Goal: Contribute content: Contribute content

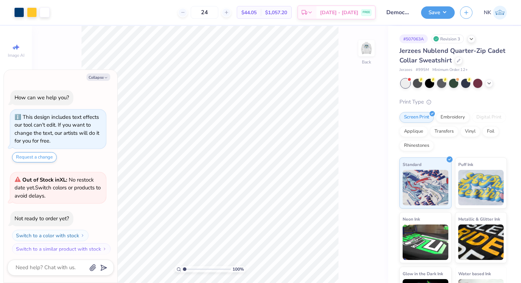
scroll to position [4, 0]
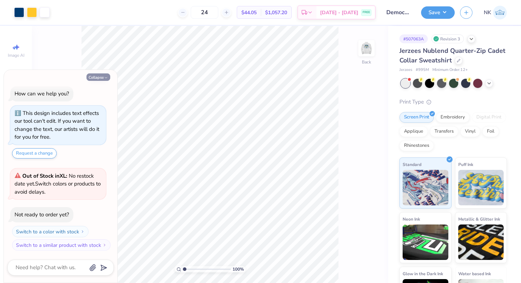
click at [96, 75] on button "Collapse" at bounding box center [98, 76] width 24 height 7
type textarea "x"
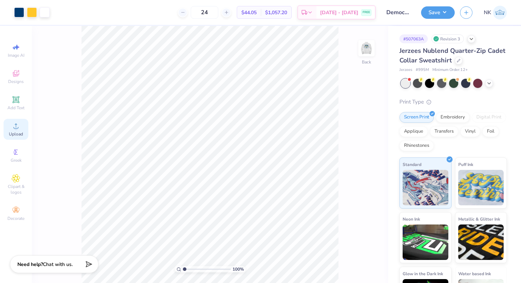
click at [20, 129] on div "Upload" at bounding box center [16, 129] width 25 height 21
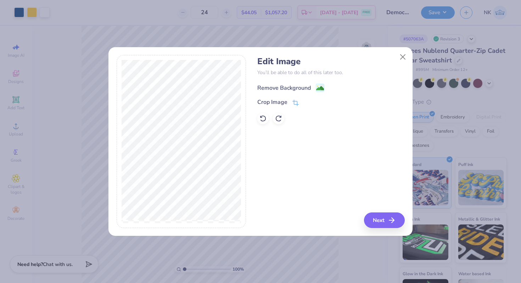
click at [317, 85] on image at bounding box center [320, 88] width 8 height 8
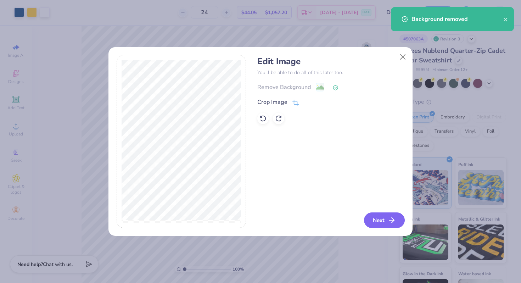
click at [387, 217] on button "Next" at bounding box center [384, 220] width 41 height 16
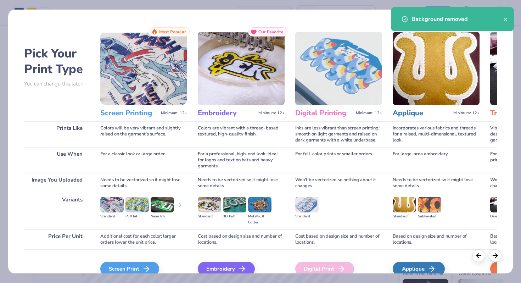
scroll to position [35, 0]
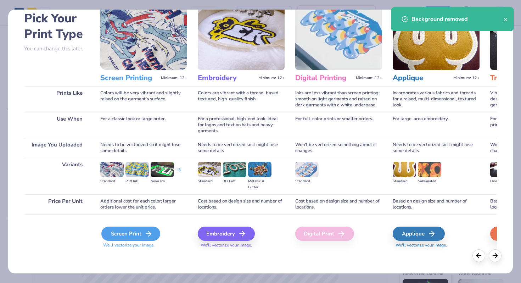
click at [140, 228] on div "Screen Print" at bounding box center [130, 234] width 59 height 14
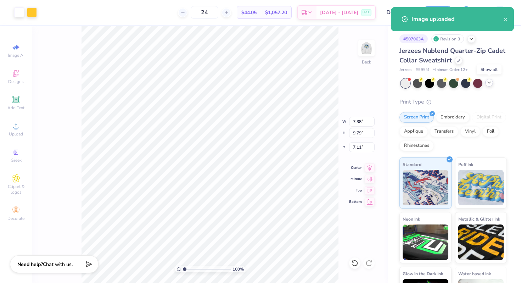
click at [487, 82] on icon at bounding box center [489, 83] width 6 height 6
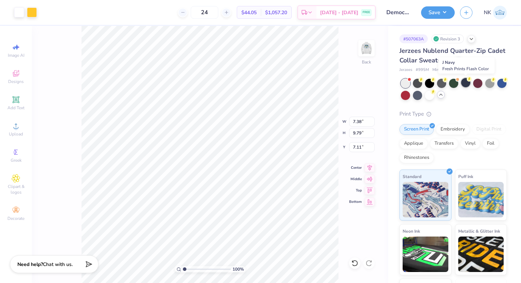
click at [466, 85] on div at bounding box center [465, 82] width 9 height 9
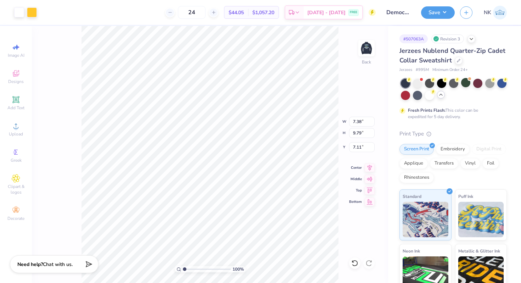
type input "2.46"
type input "3.26"
type input "13.63"
click at [370, 168] on icon at bounding box center [370, 167] width 5 height 6
click at [358, 120] on input "2.46" at bounding box center [362, 122] width 26 height 10
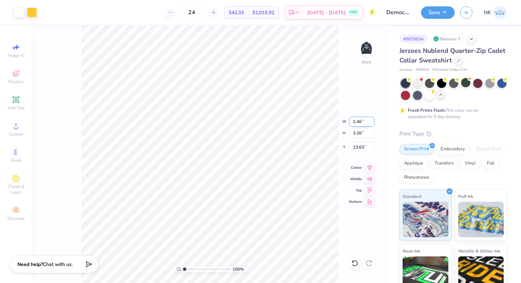
click at [358, 120] on input "2.46" at bounding box center [362, 122] width 26 height 10
type input "4"
type input "3.01"
type input "4.00"
type input "13.26"
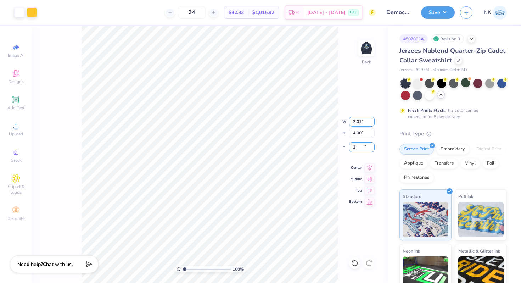
type input "3.00"
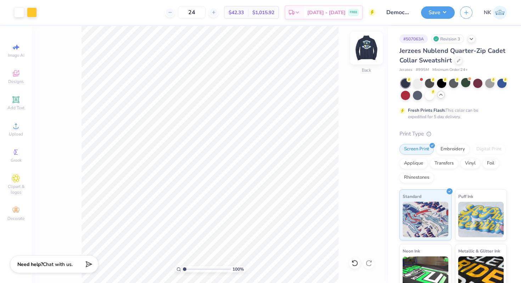
click at [365, 52] on img at bounding box center [366, 48] width 28 height 28
click at [48, 11] on div at bounding box center [45, 12] width 10 height 10
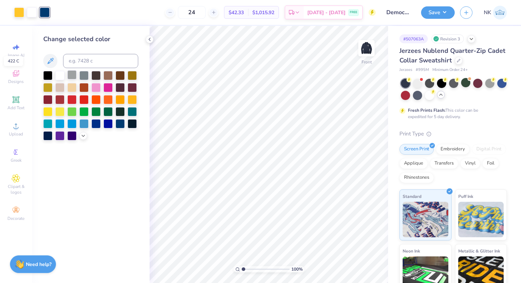
click at [76, 76] on div at bounding box center [71, 74] width 9 height 9
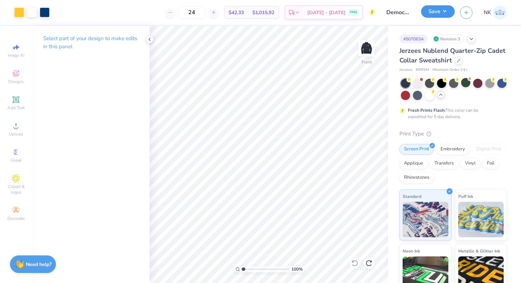
click at [447, 14] on button "Save" at bounding box center [438, 11] width 34 height 12
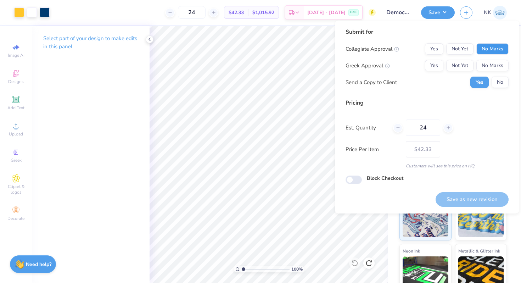
click at [494, 51] on button "No Marks" at bounding box center [492, 48] width 32 height 11
click at [493, 62] on button "No Marks" at bounding box center [492, 65] width 32 height 11
click at [496, 89] on div "Submit for Collegiate Approval Yes Not Yet No Marks Greek Approval Yes Not Yet …" at bounding box center [427, 61] width 163 height 66
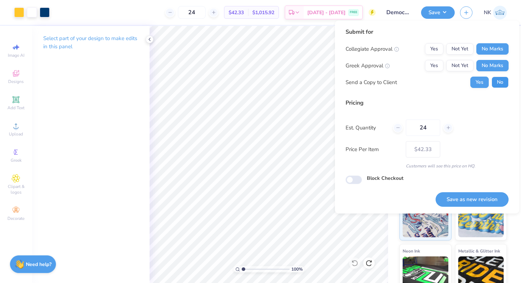
click at [500, 84] on button "No" at bounding box center [500, 82] width 17 height 11
click at [490, 203] on button "Save as new revision" at bounding box center [472, 199] width 73 height 15
type input "$42.33"
